Goal: Task Accomplishment & Management: Complete application form

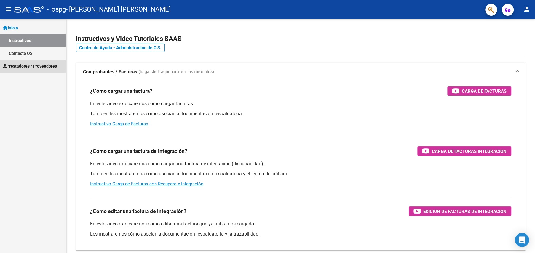
click at [31, 66] on span "Prestadores / Proveedores" at bounding box center [30, 66] width 54 height 7
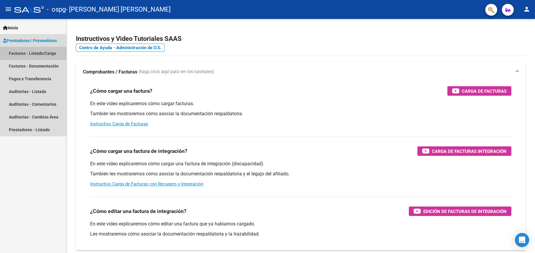
click at [36, 54] on link "Facturas - Listado/Carga" at bounding box center [33, 53] width 66 height 13
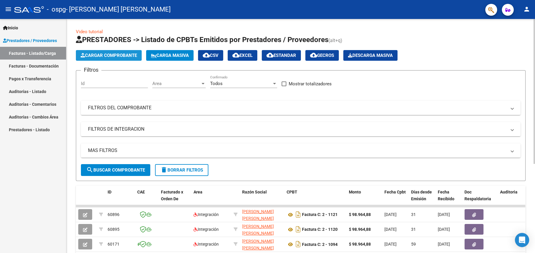
click at [117, 58] on button "Cargar Comprobante" at bounding box center [109, 55] width 66 height 11
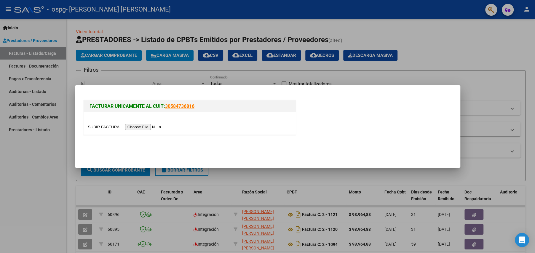
click at [138, 128] on input "file" at bounding box center [125, 127] width 75 height 6
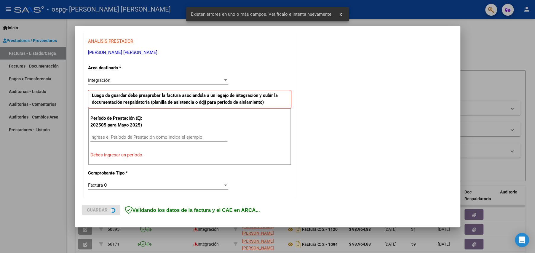
scroll to position [113, 0]
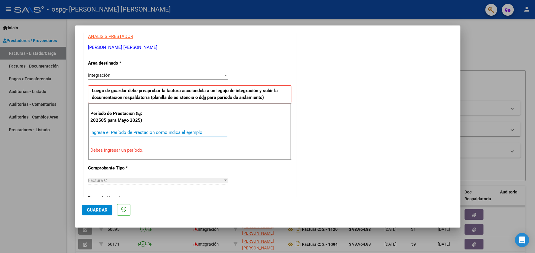
click at [105, 132] on input "Ingrese el Período de Prestación como indica el ejemplo" at bounding box center [158, 132] width 137 height 5
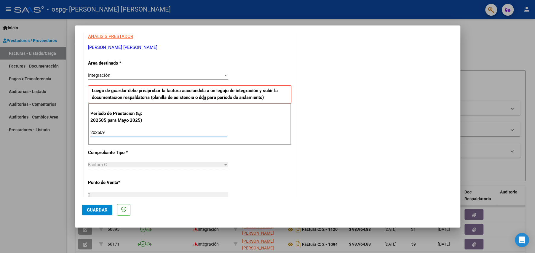
type input "202509"
click at [100, 209] on span "Guardar" at bounding box center [97, 210] width 21 height 5
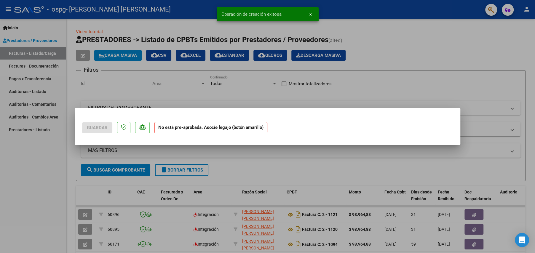
scroll to position [0, 0]
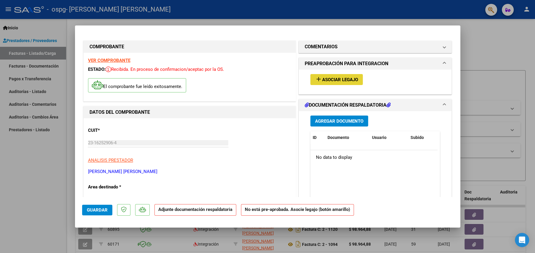
click at [340, 79] on span "Asociar Legajo" at bounding box center [340, 79] width 36 height 5
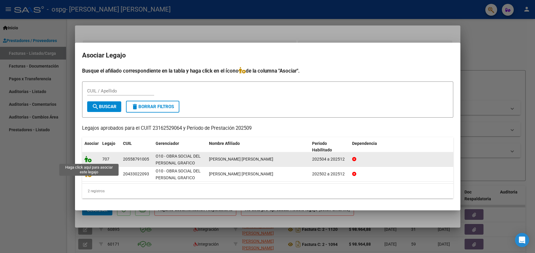
click at [85, 158] on icon at bounding box center [88, 159] width 7 height 7
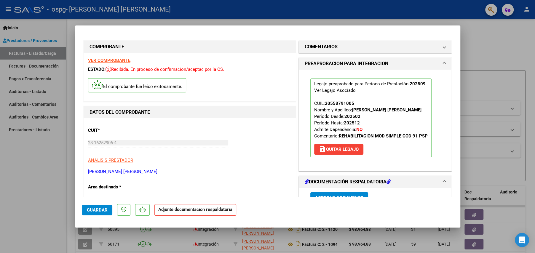
scroll to position [79, 0]
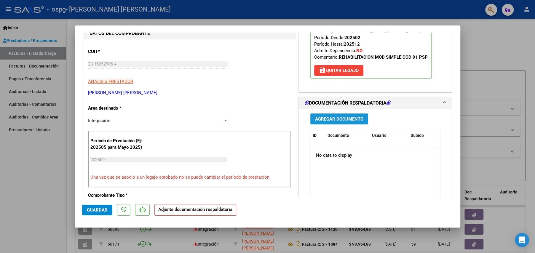
click at [324, 121] on span "Agregar Documento" at bounding box center [339, 119] width 48 height 5
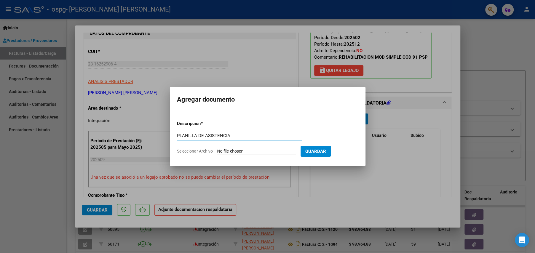
type input "PLANILLA DE ASISTENCIA"
click at [205, 153] on span "Seleccionar Archivo" at bounding box center [195, 151] width 36 height 5
click at [217, 153] on input "Seleccionar Archivo" at bounding box center [256, 152] width 79 height 6
type input "C:\fakepath\PLANI.pdf"
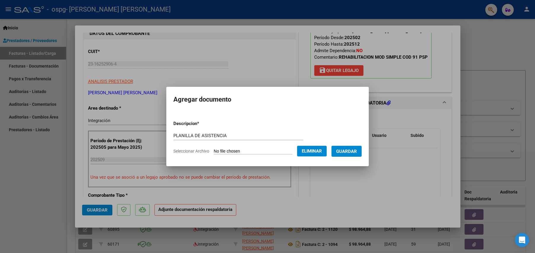
click at [351, 152] on span "Guardar" at bounding box center [346, 151] width 21 height 5
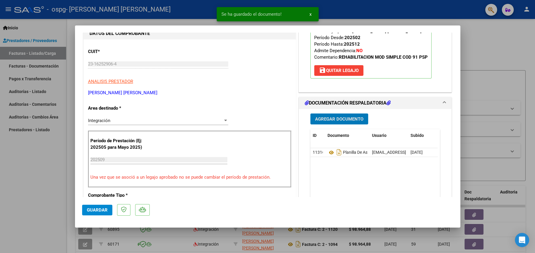
click at [338, 121] on button "Agregar Documento" at bounding box center [339, 119] width 58 height 11
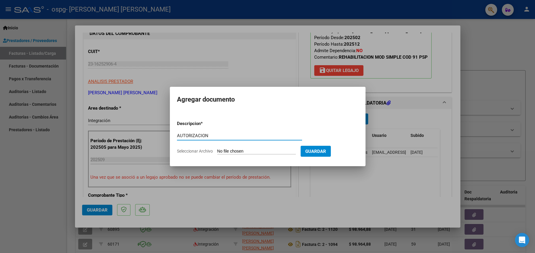
type input "AUTORIZACION"
click at [195, 153] on span "Seleccionar Archivo" at bounding box center [195, 151] width 36 height 5
click at [217, 153] on input "Seleccionar Archivo" at bounding box center [256, 152] width 79 height 6
type input "C:\fakepath\AUTORIZACIÓN.pdf"
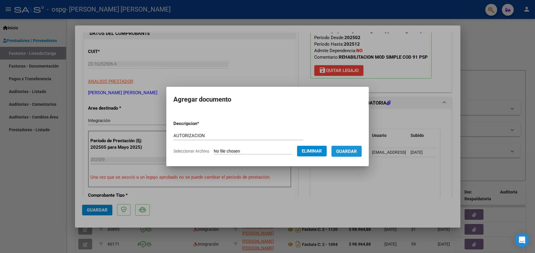
click at [356, 151] on span "Guardar" at bounding box center [346, 151] width 21 height 5
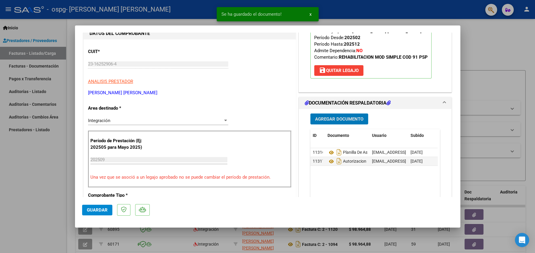
drag, startPoint x: 315, startPoint y: 117, endPoint x: 318, endPoint y: 117, distance: 3.3
click at [318, 117] on span "Agregar Documento" at bounding box center [339, 119] width 48 height 5
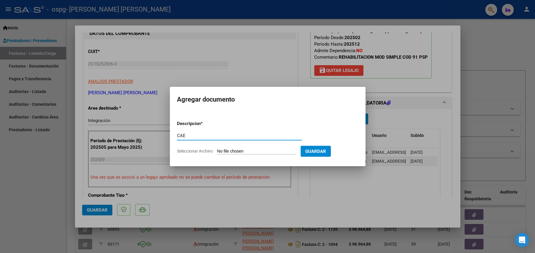
type input "CAE"
click at [198, 152] on span "Seleccionar Archivo" at bounding box center [195, 151] width 36 height 5
click at [217, 152] on input "Seleccionar Archivo" at bounding box center [256, 152] width 79 height 6
type input "C:\fakepath\Constatación de Comprobantes _ AFIP.pdf"
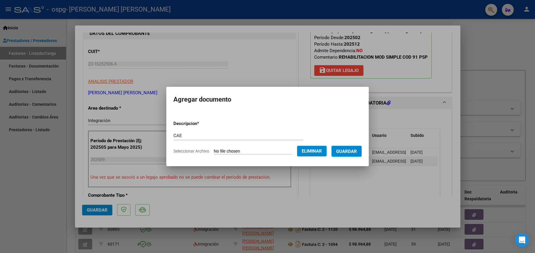
click at [345, 150] on span "Guardar" at bounding box center [346, 151] width 21 height 5
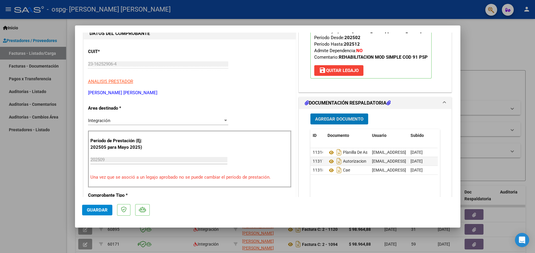
click at [97, 211] on span "Guardar" at bounding box center [97, 210] width 21 height 5
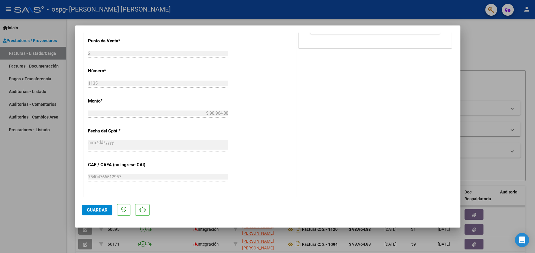
scroll to position [247, 0]
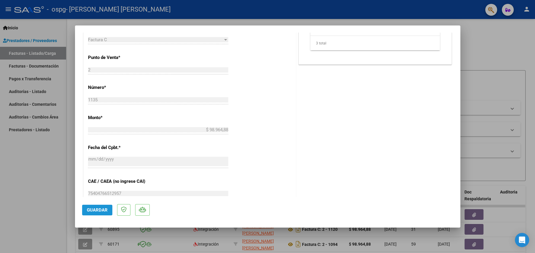
click at [97, 214] on button "Guardar" at bounding box center [97, 210] width 30 height 11
click at [15, 42] on div at bounding box center [267, 126] width 535 height 253
type input "$ 0,00"
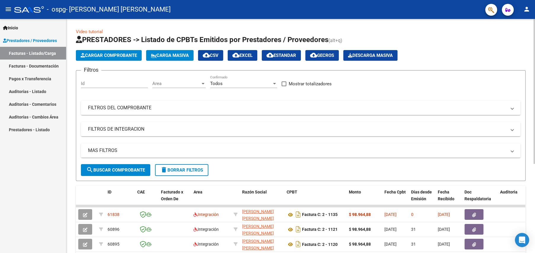
click at [123, 57] on span "Cargar Comprobante" at bounding box center [109, 55] width 56 height 5
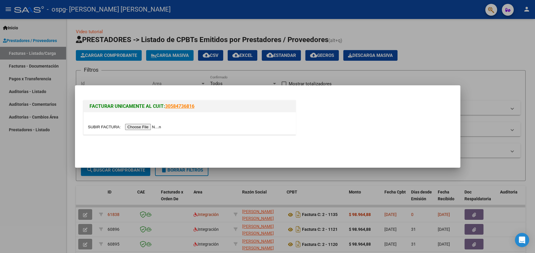
click at [109, 128] on input "file" at bounding box center [125, 127] width 75 height 6
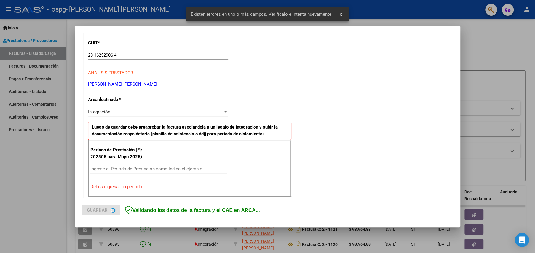
scroll to position [113, 0]
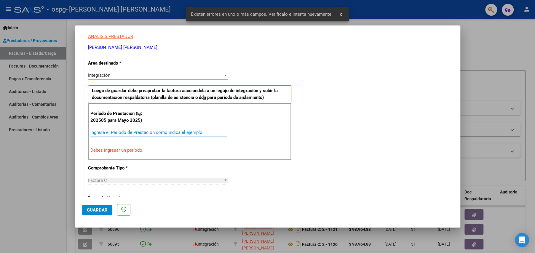
click at [99, 134] on input "Ingrese el Período de Prestación como indica el ejemplo" at bounding box center [158, 132] width 137 height 5
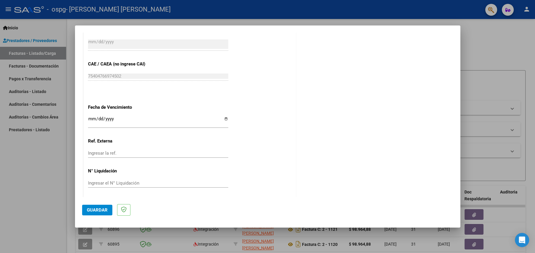
scroll to position [356, 0]
type input "202509"
click at [105, 211] on span "Guardar" at bounding box center [97, 210] width 21 height 5
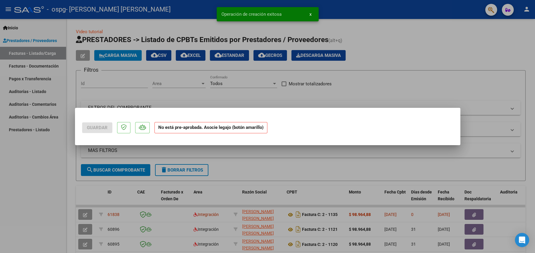
scroll to position [0, 0]
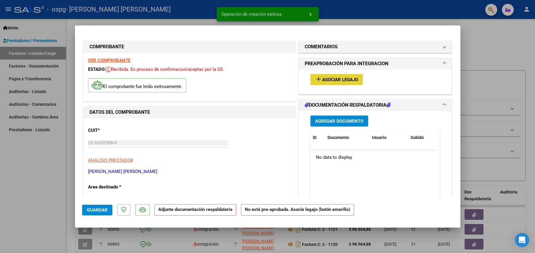
click at [345, 79] on span "Asociar Legajo" at bounding box center [340, 79] width 36 height 5
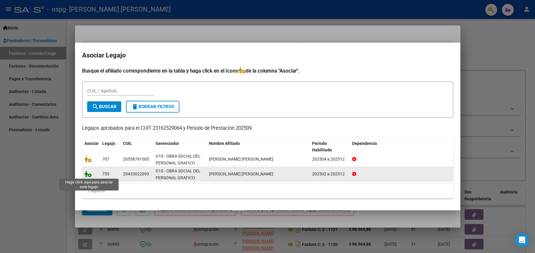
click at [86, 174] on icon at bounding box center [88, 174] width 7 height 7
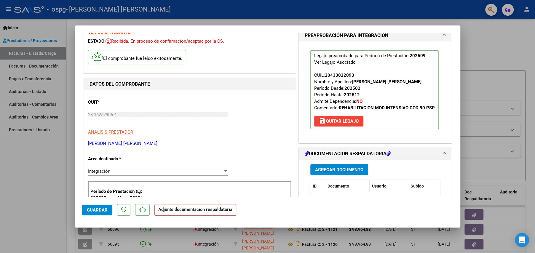
scroll to position [39, 0]
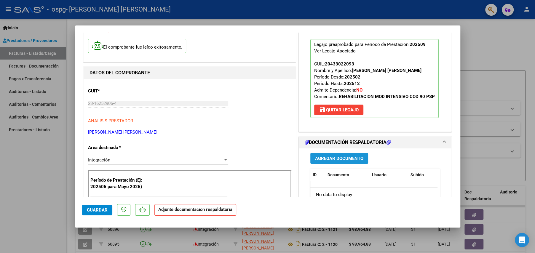
click at [323, 161] on span "Agregar Documento" at bounding box center [339, 158] width 48 height 5
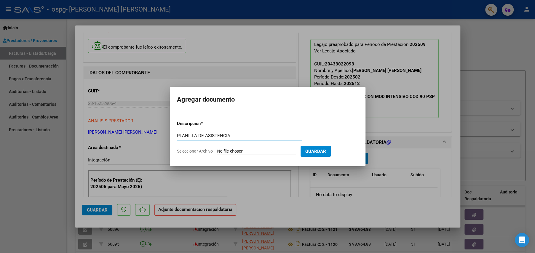
type input "PLANILLA DE ASISTENCIA"
click at [207, 152] on span "Seleccionar Archivo" at bounding box center [195, 151] width 36 height 5
click at [217, 152] on input "Seleccionar Archivo" at bounding box center [256, 152] width 79 height 6
type input "C:\fakepath\PLANI.pdf"
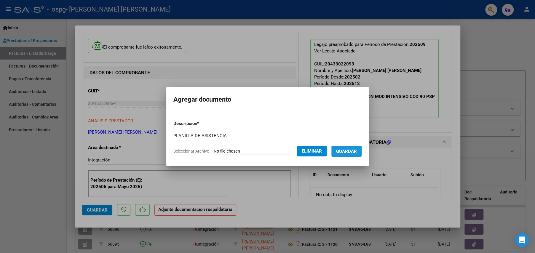
click at [356, 152] on span "Guardar" at bounding box center [346, 151] width 21 height 5
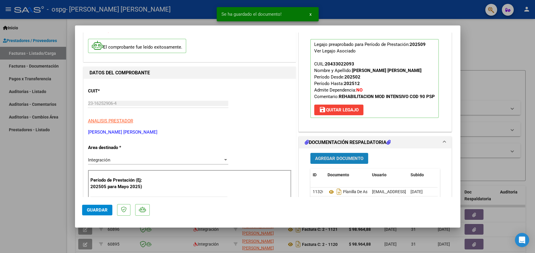
click at [316, 161] on span "Agregar Documento" at bounding box center [339, 158] width 48 height 5
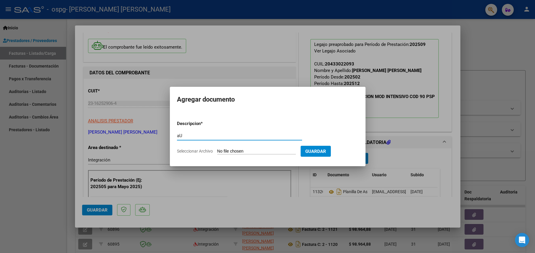
type input "a"
type input "AUTORIZACION"
click at [207, 155] on form "Descripcion * AUTORIZACION Escriba aquí una descripcion Seleccionar Archivo Gua…" at bounding box center [267, 137] width 181 height 43
click at [206, 154] on form "Descripcion * AUTORIZACION Escriba aquí una descripcion Seleccionar Archivo Gua…" at bounding box center [267, 137] width 181 height 43
click at [205, 149] on span "Seleccionar Archivo" at bounding box center [195, 151] width 36 height 5
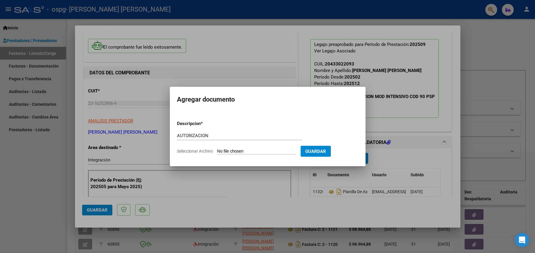
click at [217, 149] on input "Seleccionar Archivo" at bounding box center [256, 152] width 79 height 6
type input "C:\fakepath\AUTORIZACION.pdf"
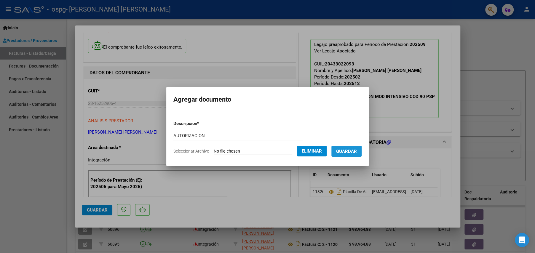
click at [351, 151] on span "Guardar" at bounding box center [346, 151] width 21 height 5
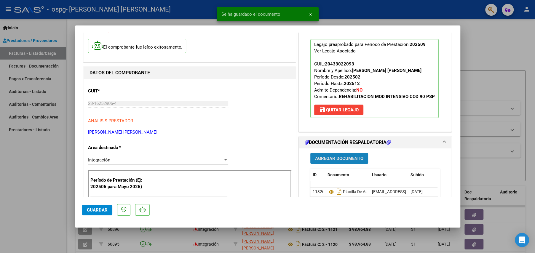
click at [331, 161] on span "Agregar Documento" at bounding box center [339, 158] width 48 height 5
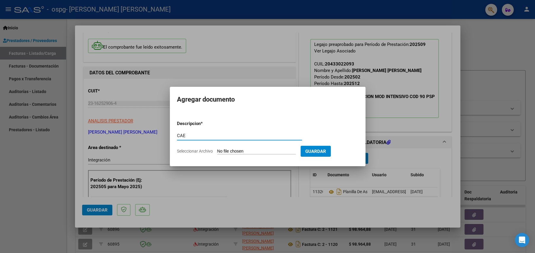
type input "CAE"
click at [201, 152] on span "Seleccionar Archivo" at bounding box center [195, 151] width 36 height 5
click at [217, 152] on input "Seleccionar Archivo" at bounding box center [256, 152] width 79 height 6
type input "C:\fakepath\Constatación de Comprobantes _ AFIP.pdf"
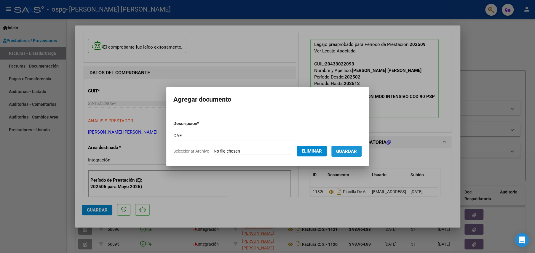
click at [357, 152] on span "Guardar" at bounding box center [346, 151] width 21 height 5
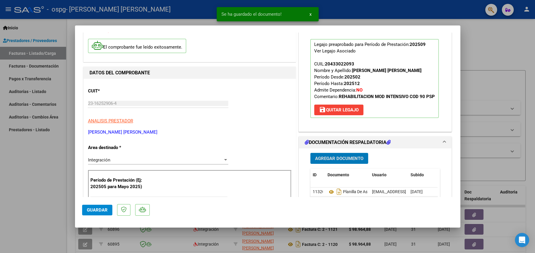
click at [103, 212] on span "Guardar" at bounding box center [97, 210] width 21 height 5
